Goal: Find specific page/section: Find specific page/section

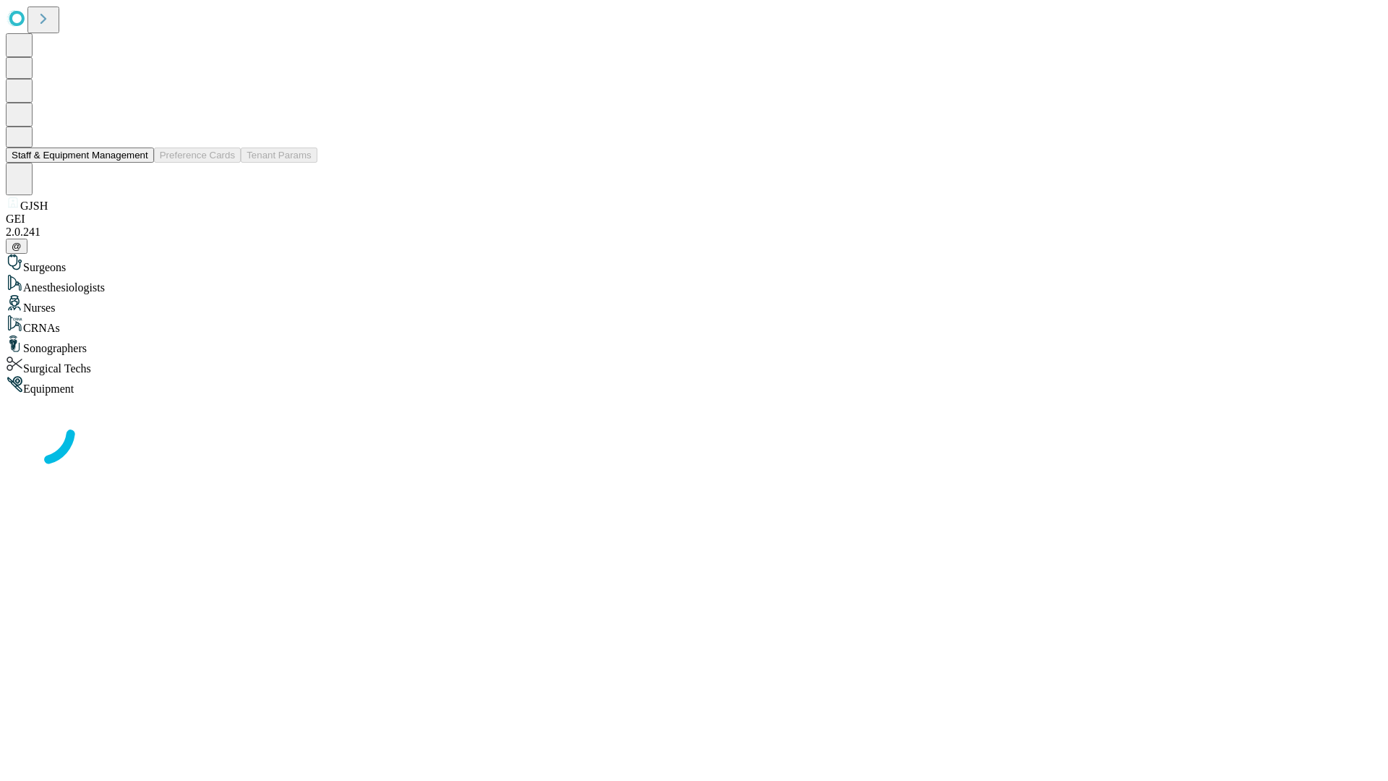
click at [138, 163] on button "Staff & Equipment Management" at bounding box center [80, 154] width 148 height 15
